Goal: Transaction & Acquisition: Purchase product/service

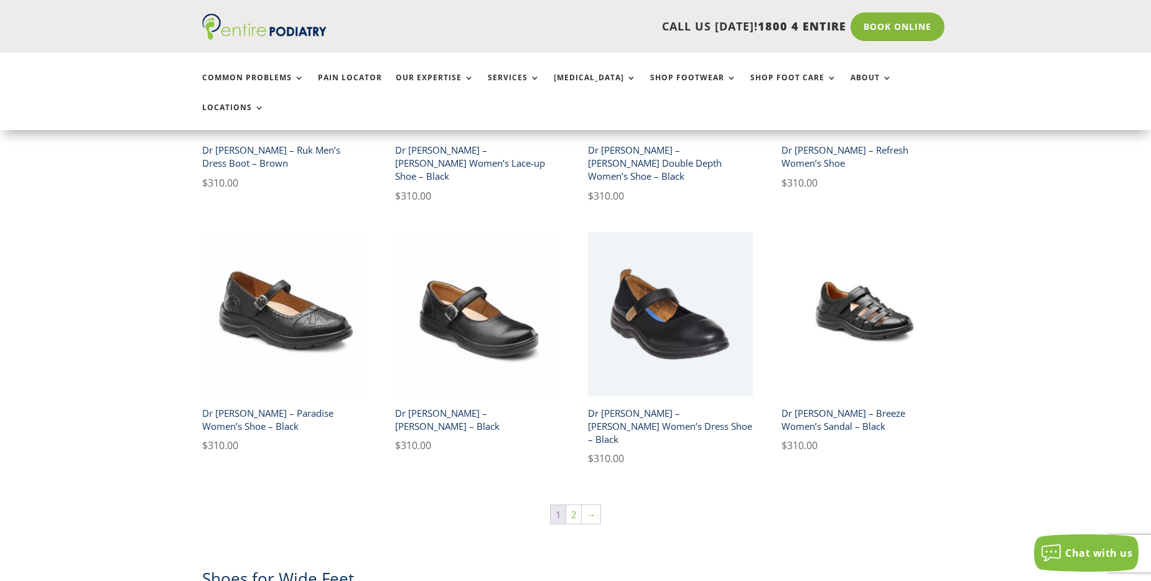
scroll to position [2016, 0]
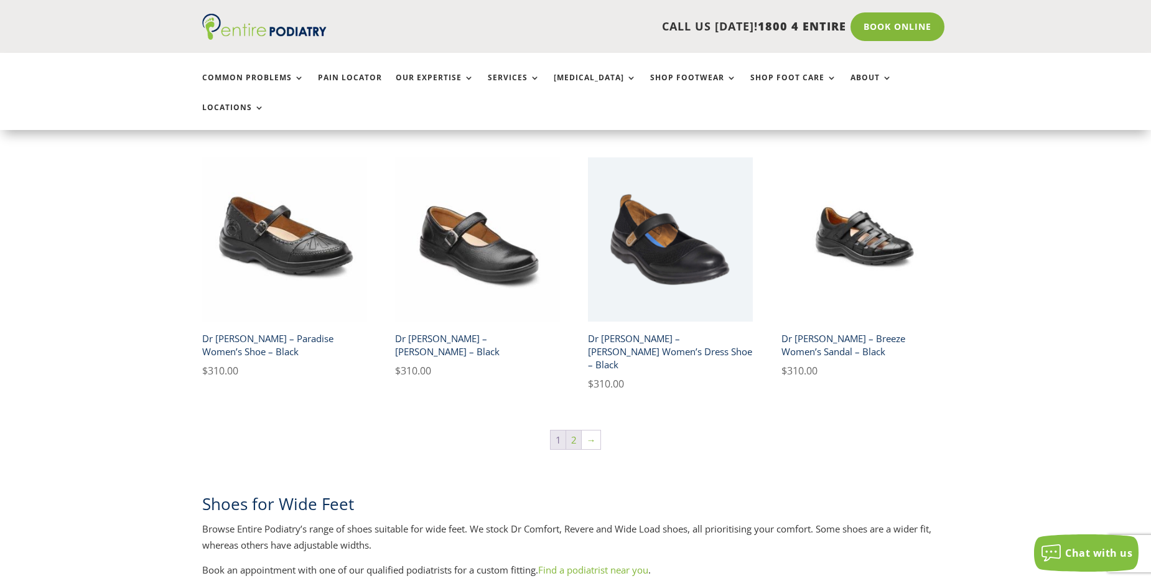
click at [572, 431] on link "2" at bounding box center [573, 440] width 15 height 19
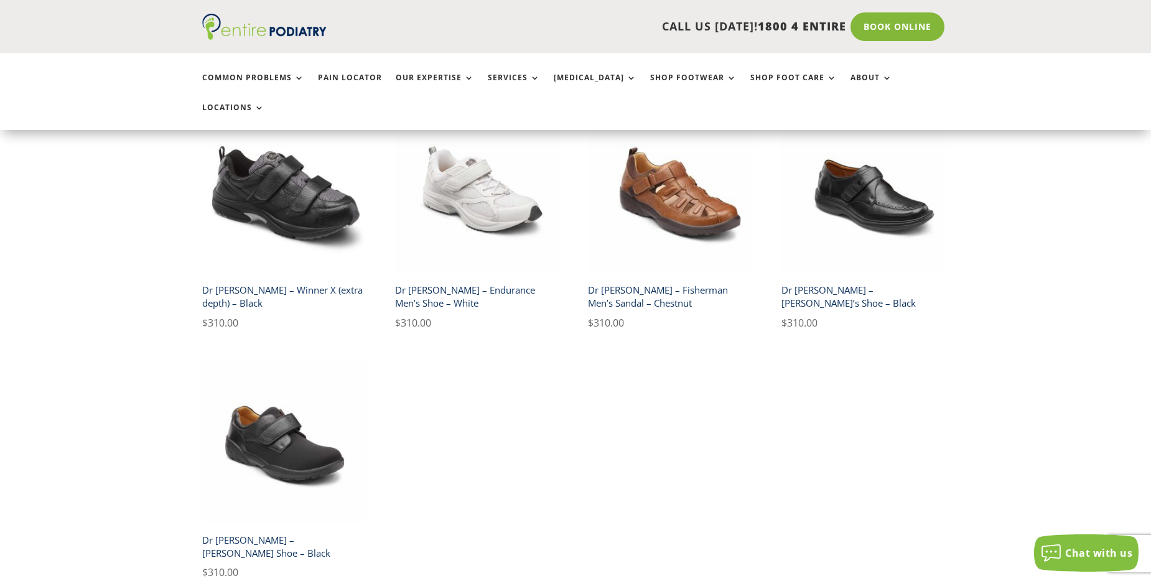
scroll to position [1187, 0]
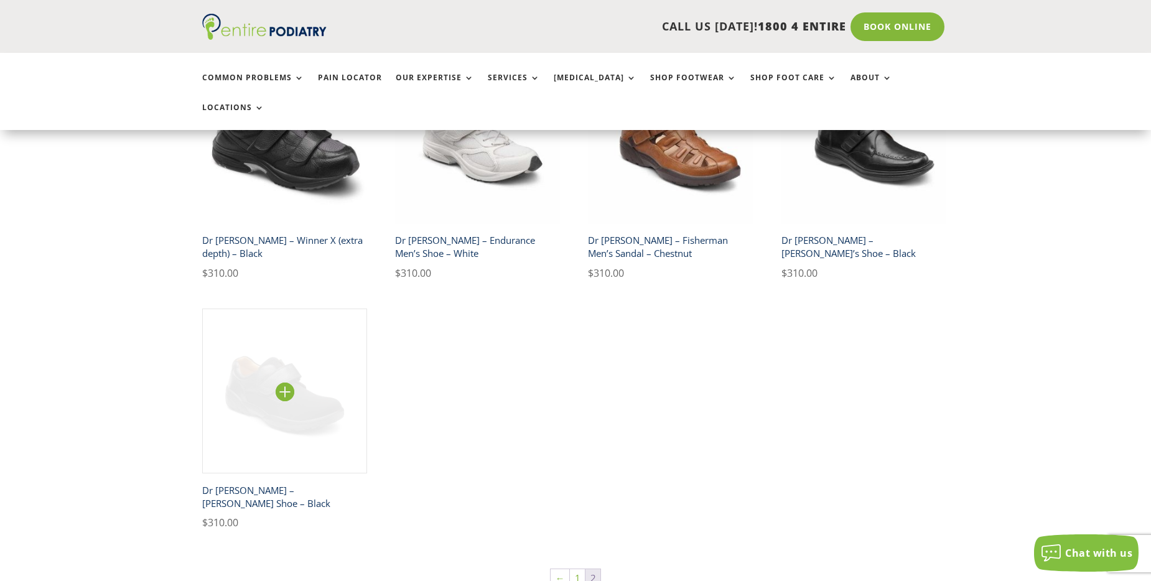
click at [285, 322] on img at bounding box center [284, 391] width 165 height 165
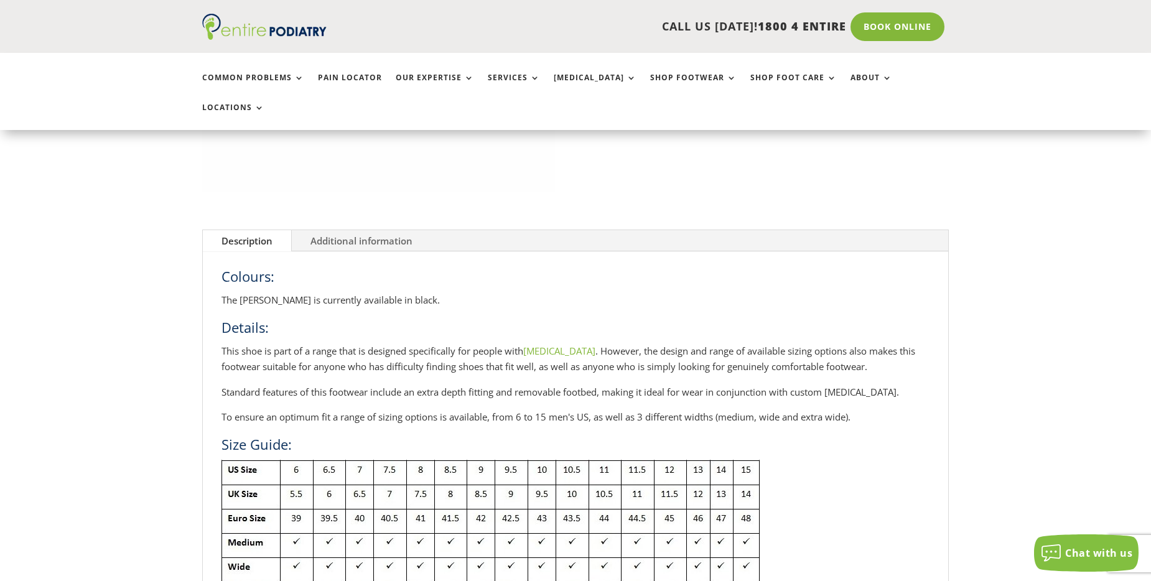
scroll to position [456, 0]
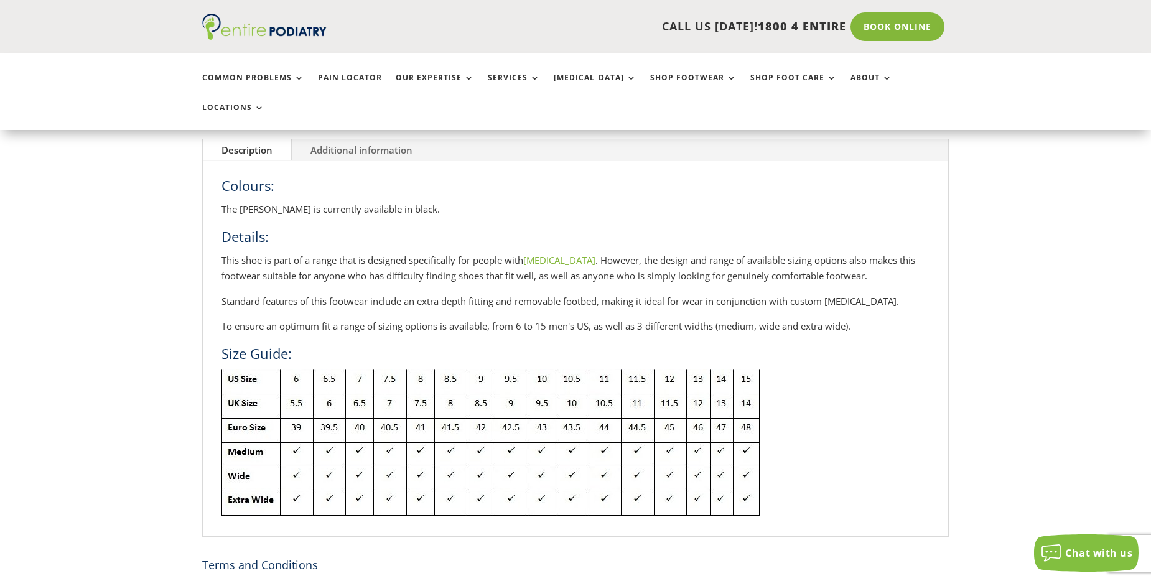
click at [508, 471] on img at bounding box center [491, 442] width 538 height 147
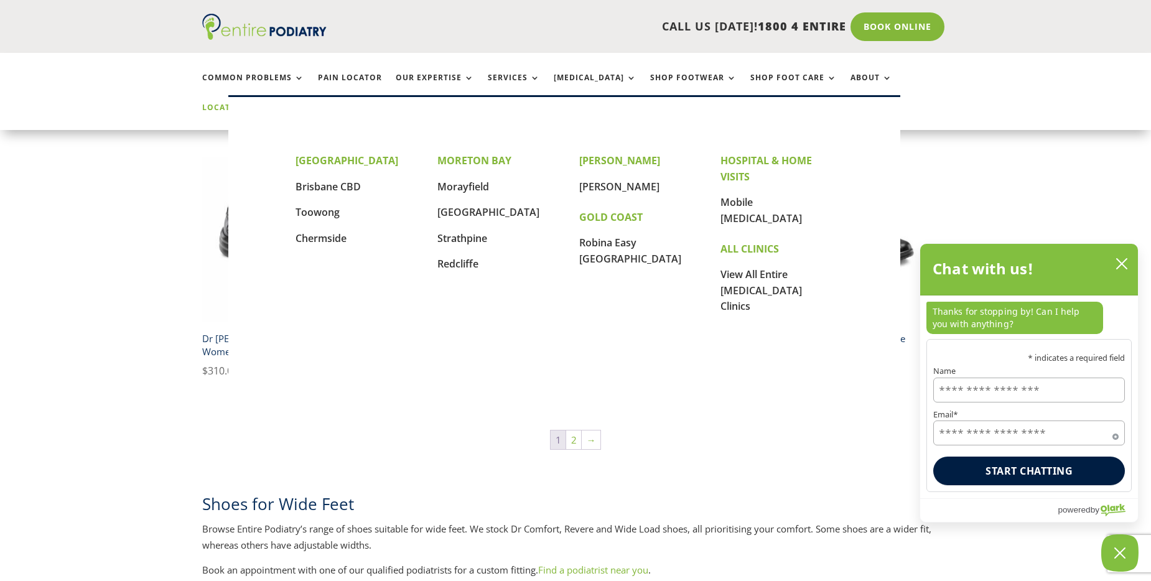
click at [264, 103] on link "Locations" at bounding box center [233, 116] width 62 height 27
